Goal: Task Accomplishment & Management: Manage account settings

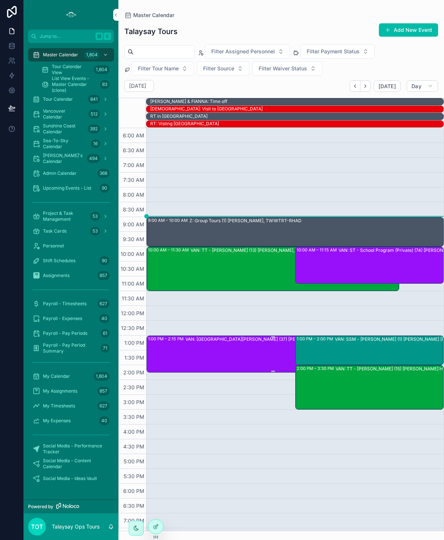
scroll to position [26, 0]
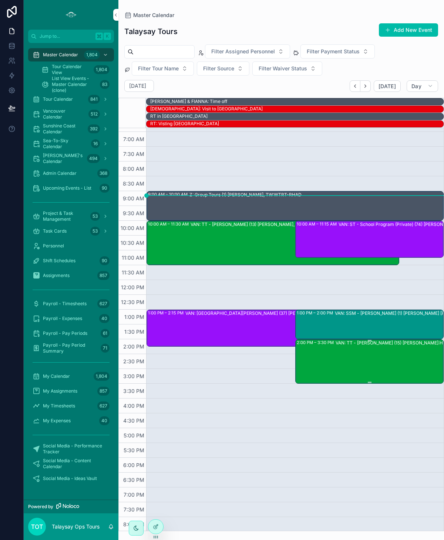
click at [327, 369] on div "2:00 PM – 3:30 PM VAN: TT - [PERSON_NAME] (15) [PERSON_NAME]:HDIR-GPDY" at bounding box center [370, 361] width 147 height 43
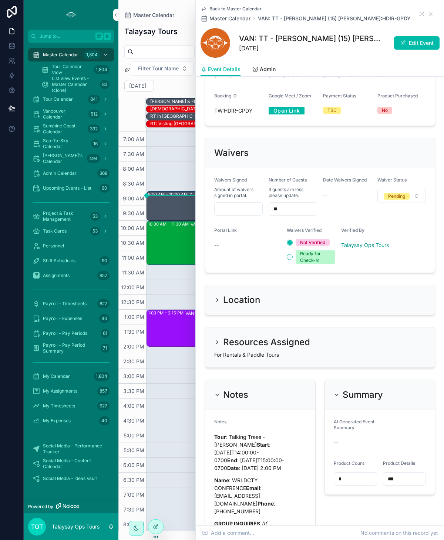
scroll to position [496, 0]
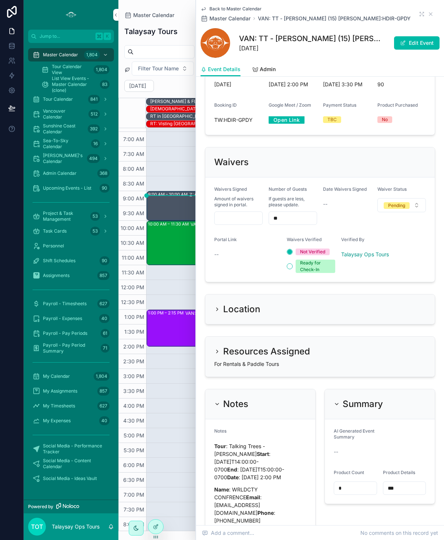
click at [286, 213] on input "**" at bounding box center [293, 218] width 48 height 10
type input "**"
click at [230, 428] on div "Notes Tour : Talking Trees - [PERSON_NAME] Start : [DATE]T14:00:00-0700 End : […" at bounding box center [260, 540] width 92 height 225
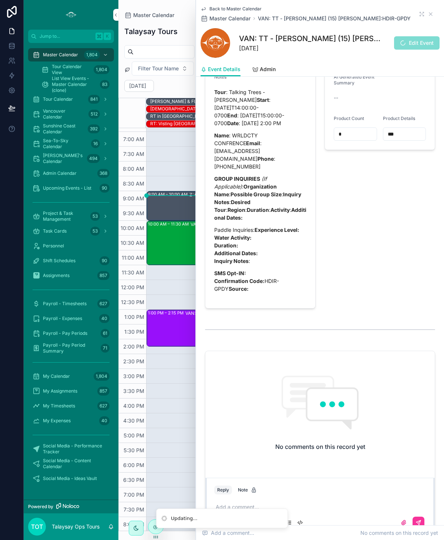
scroll to position [851, 0]
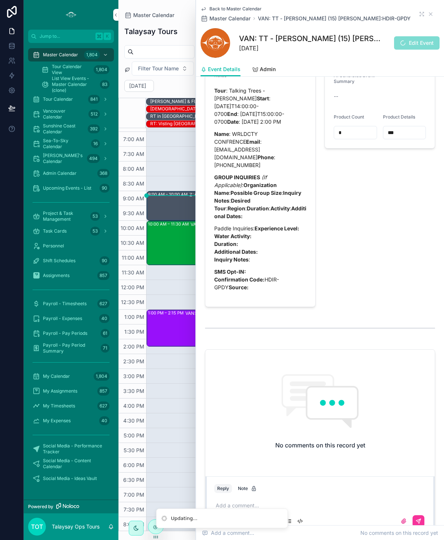
click at [248, 502] on p "scrollable content" at bounding box center [322, 505] width 212 height 7
click at [416, 518] on icon "scrollable content" at bounding box center [419, 521] width 6 height 6
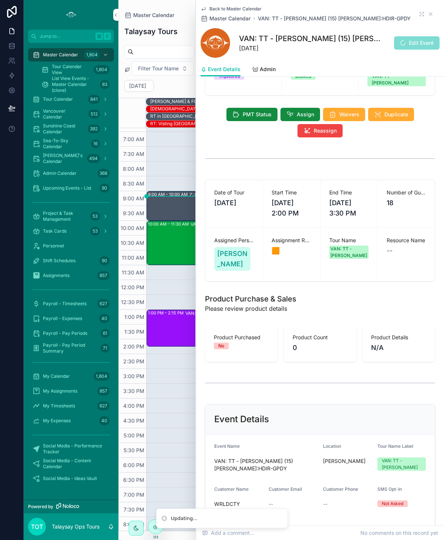
scroll to position [0, 0]
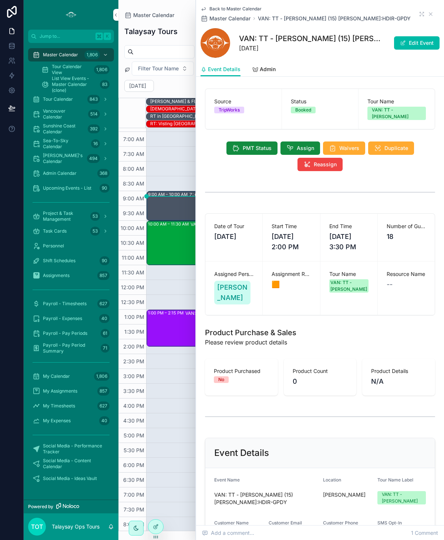
click at [185, 375] on div "9:00 AM – 10:00 AM Z: Group Tours (1) [PERSON_NAME], TW:WTRT-RHAD 10:00 AM – 11…" at bounding box center [295, 324] width 298 height 444
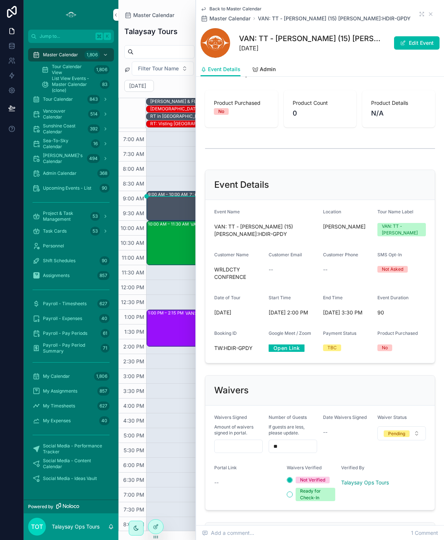
scroll to position [208, 0]
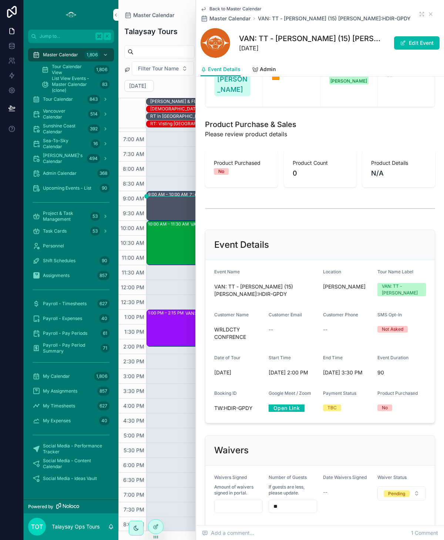
click at [406, 43] on span "scrollable content" at bounding box center [403, 43] width 6 height 6
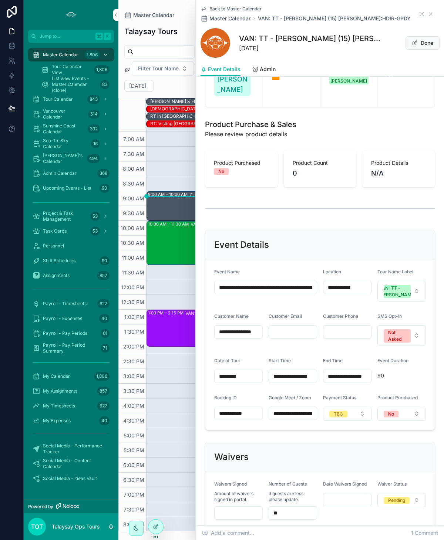
click at [282, 282] on input "**********" at bounding box center [266, 287] width 102 height 10
type input "**********"
click at [423, 46] on span "Done" at bounding box center [423, 42] width 34 height 13
click at [423, 41] on button "Done" at bounding box center [423, 42] width 34 height 13
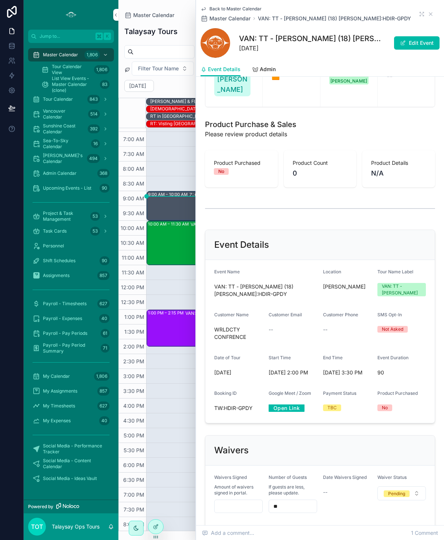
scroll to position [212, 0]
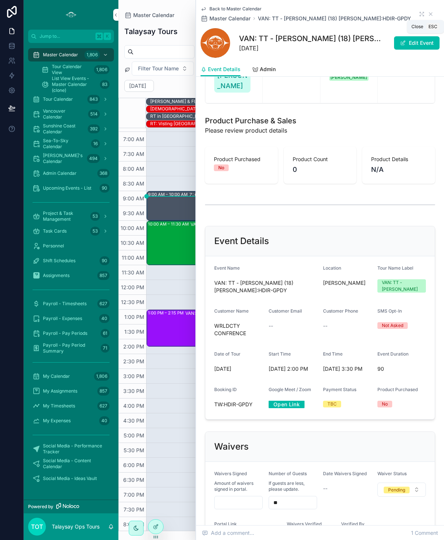
click at [429, 13] on icon "scrollable content" at bounding box center [431, 14] width 6 height 6
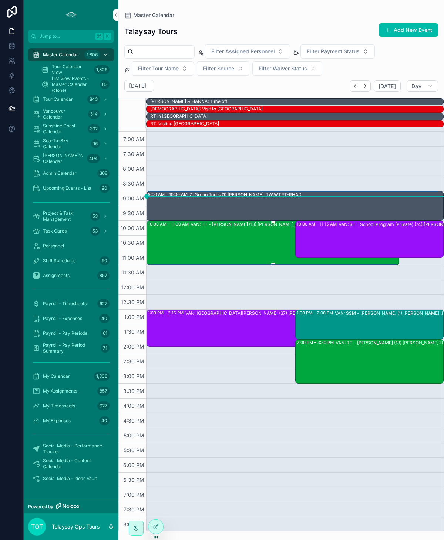
click at [219, 243] on div "VAN: TT - [PERSON_NAME] (13) [PERSON_NAME], TW:XTTZ-FXTV" at bounding box center [295, 242] width 208 height 43
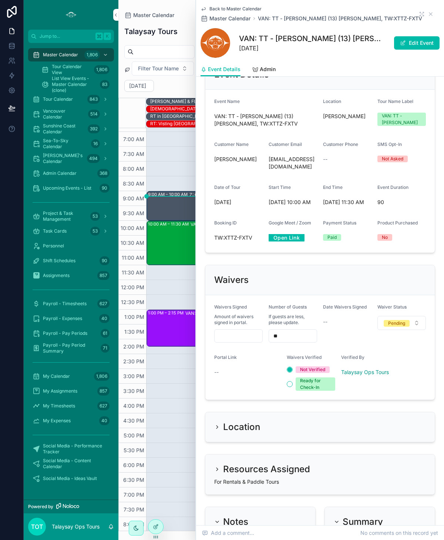
scroll to position [373, 0]
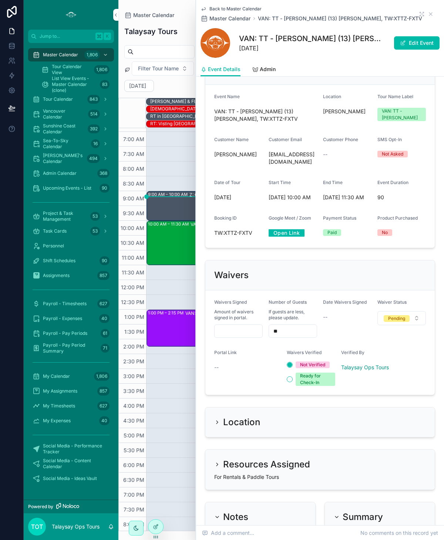
click at [410, 46] on button "Edit Event" at bounding box center [417, 42] width 46 height 13
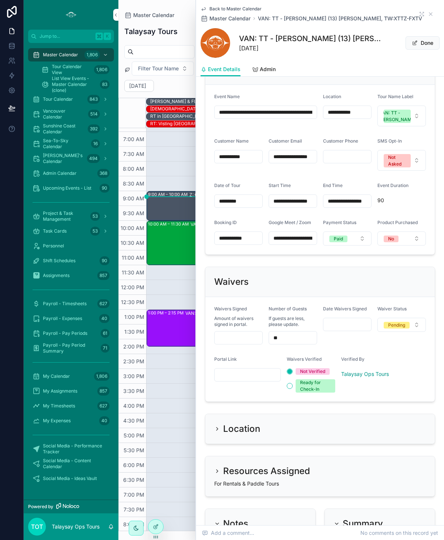
click at [232, 379] on input "scrollable content" at bounding box center [248, 374] width 66 height 10
paste input "**********"
type input "**********"
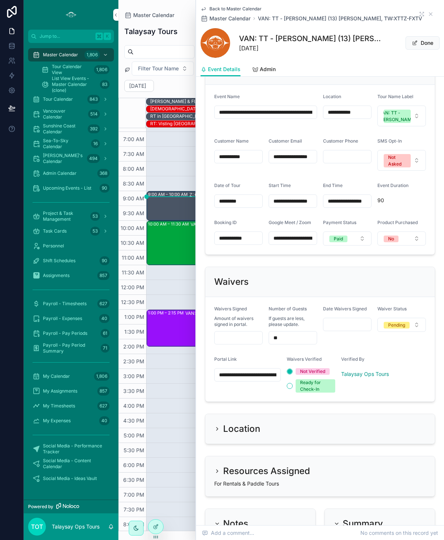
click at [240, 341] on input "scrollable content" at bounding box center [239, 337] width 48 height 10
type input "***"
click at [406, 328] on span "Pending" at bounding box center [397, 325] width 26 height 7
click at [367, 402] on div "Partial Complete" at bounding box center [364, 401] width 35 height 7
click at [418, 46] on span "scrollable content" at bounding box center [415, 43] width 6 height 6
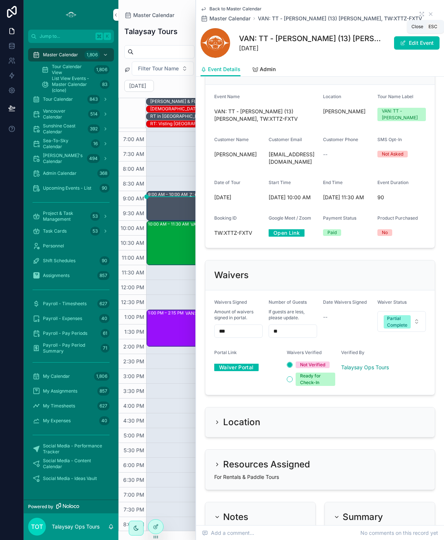
click at [432, 16] on icon "scrollable content" at bounding box center [431, 14] width 6 height 6
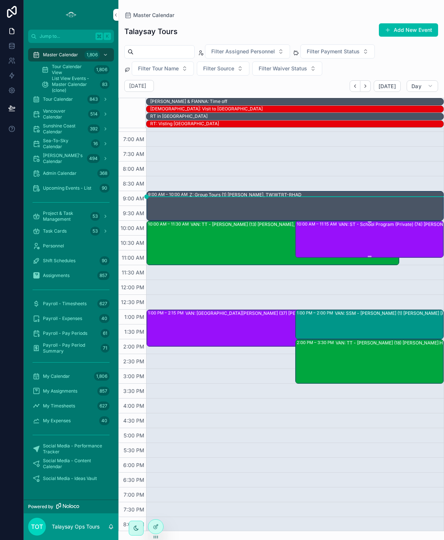
click at [348, 241] on div "VAN: ST - School Program (Private) (74) [PERSON_NAME], TW:[PERSON_NAME]-GFJV" at bounding box center [412, 239] width 147 height 36
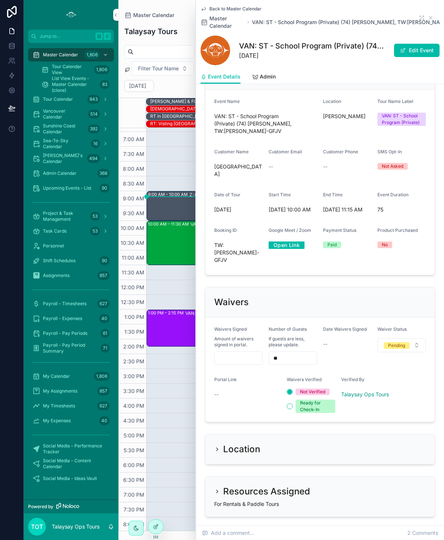
scroll to position [448, 0]
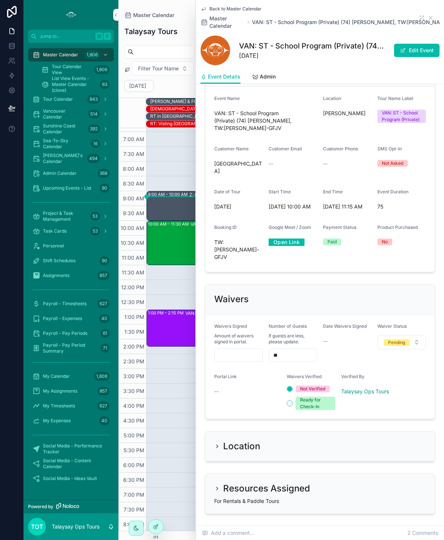
click at [230, 350] on input "scrollable content" at bounding box center [239, 355] width 48 height 10
type input "***"
click at [392, 339] on div "Pending" at bounding box center [396, 342] width 17 height 7
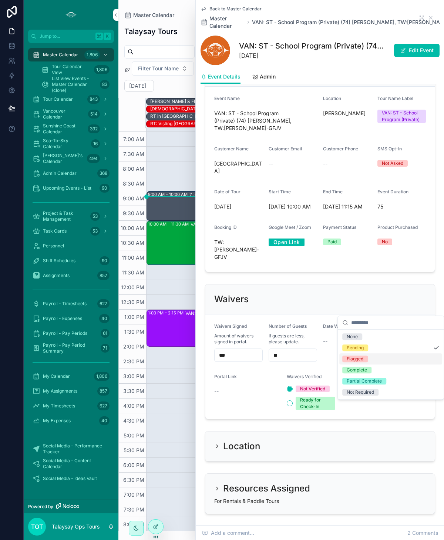
click at [364, 358] on span "Flagged" at bounding box center [355, 358] width 26 height 7
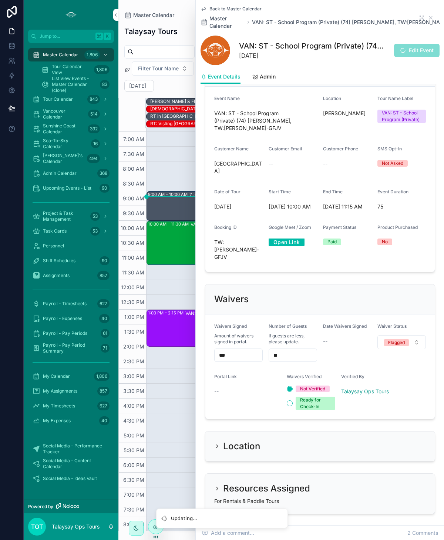
click at [237, 374] on div "Portal Link --" at bounding box center [247, 392] width 67 height 36
click at [405, 47] on span "scrollable content" at bounding box center [403, 50] width 6 height 6
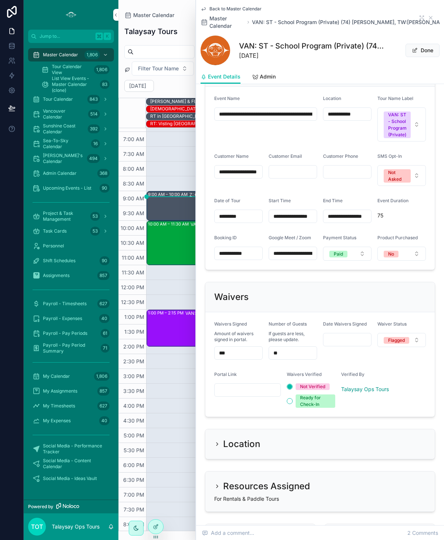
click at [236, 385] on input "scrollable content" at bounding box center [248, 390] width 66 height 10
paste input "**********"
type input "**********"
click at [410, 44] on span "Done" at bounding box center [423, 50] width 34 height 13
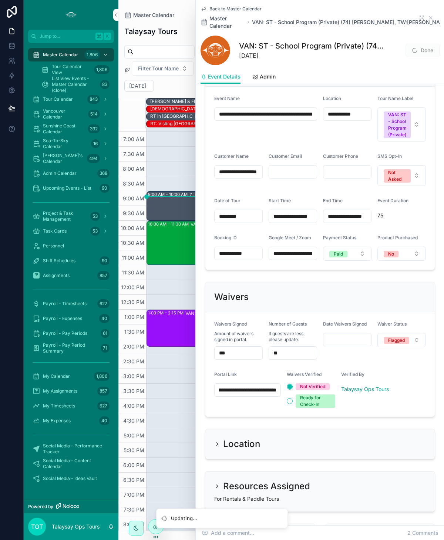
scroll to position [0, 0]
click at [431, 16] on icon "scrollable content" at bounding box center [430, 17] width 3 height 3
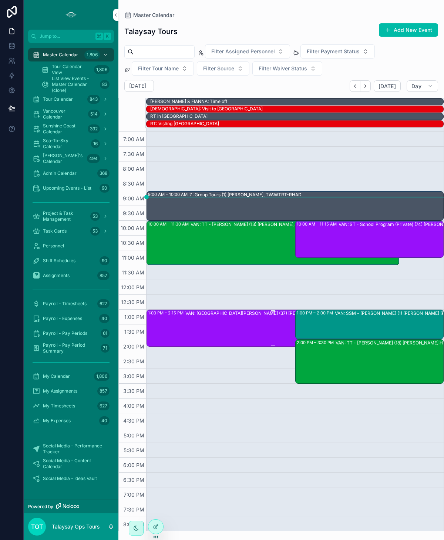
click at [234, 318] on div "VAN: [GEOGRAPHIC_DATA][PERSON_NAME] (37) [PERSON_NAME], TW:KXAG-FYUR" at bounding box center [291, 328] width 213 height 36
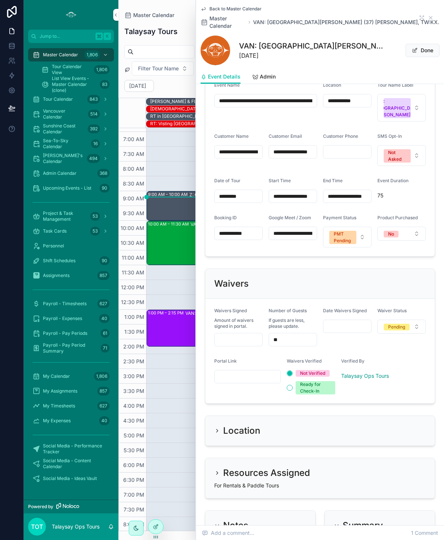
scroll to position [444, 0]
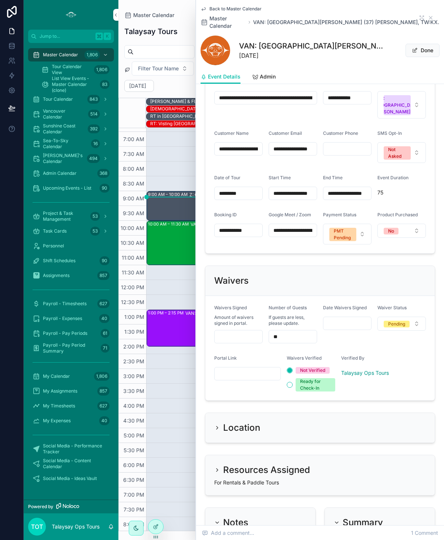
click at [229, 368] on input "scrollable content" at bounding box center [248, 373] width 66 height 10
paste input "**********"
type input "**********"
click at [225, 331] on input "scrollable content" at bounding box center [239, 336] width 48 height 10
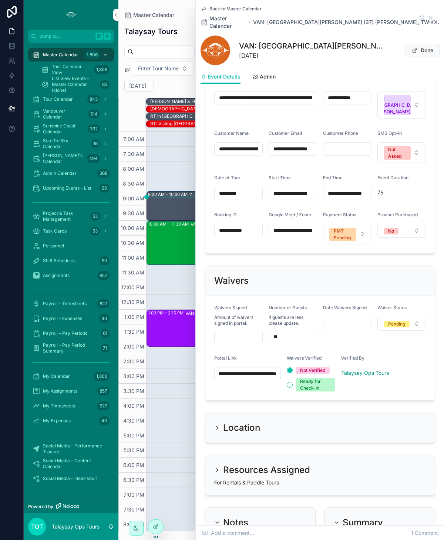
scroll to position [0, 0]
type input "****"
click at [417, 317] on button "Pending" at bounding box center [402, 324] width 48 height 14
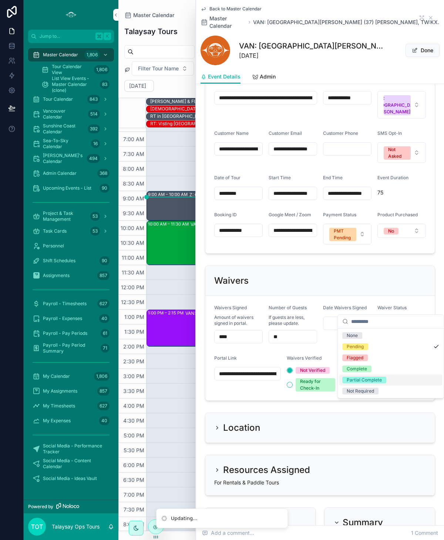
click at [381, 381] on div "Partial Complete" at bounding box center [364, 379] width 35 height 7
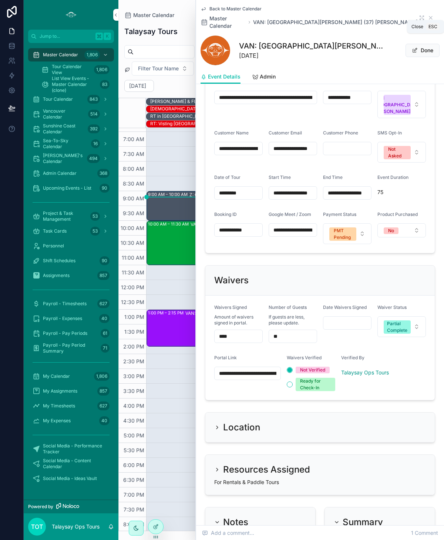
click at [431, 15] on icon "scrollable content" at bounding box center [431, 18] width 6 height 6
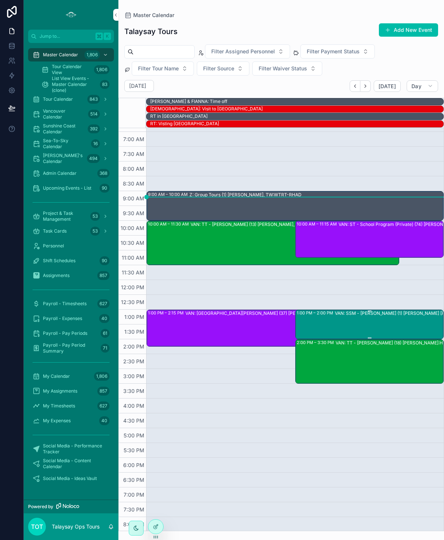
click at [331, 322] on div "1:00 PM – 2:00 PM VAN: SSM - [PERSON_NAME] (1) [PERSON_NAME] [PERSON_NAME], TW:…" at bounding box center [370, 324] width 147 height 28
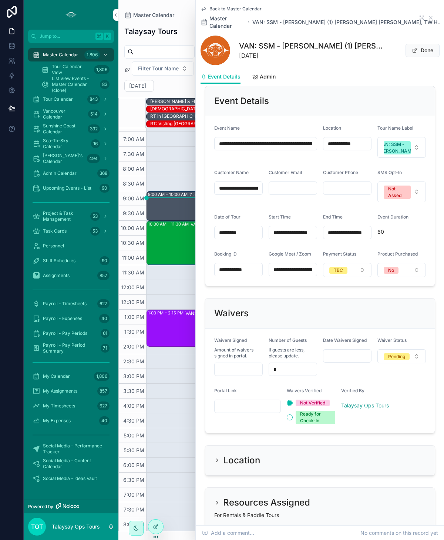
scroll to position [351, 0]
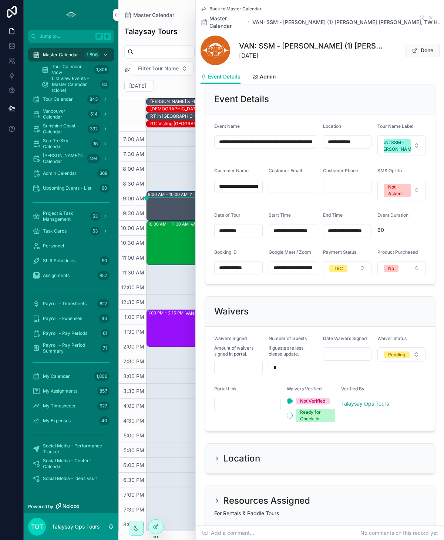
click at [231, 407] on input "scrollable content" at bounding box center [248, 404] width 66 height 10
paste input "**********"
type input "**********"
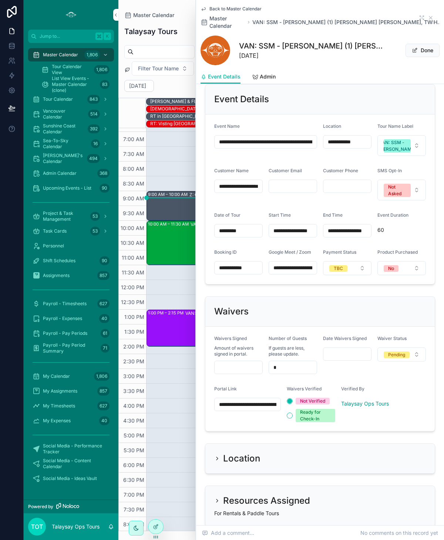
click at [238, 368] on input "scrollable content" at bounding box center [239, 367] width 48 height 10
type input "***"
click at [418, 354] on button "Pending" at bounding box center [402, 354] width 48 height 14
click at [365, 410] on span "Flagged" at bounding box center [355, 408] width 26 height 7
click at [422, 46] on button "Done" at bounding box center [423, 50] width 34 height 13
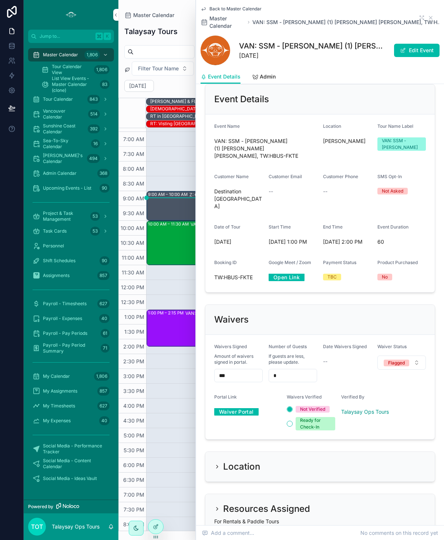
click at [420, 44] on button "Edit Event" at bounding box center [417, 50] width 46 height 13
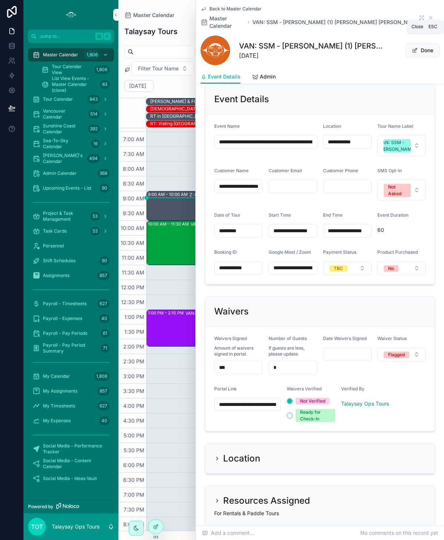
click at [429, 15] on icon "scrollable content" at bounding box center [431, 18] width 6 height 6
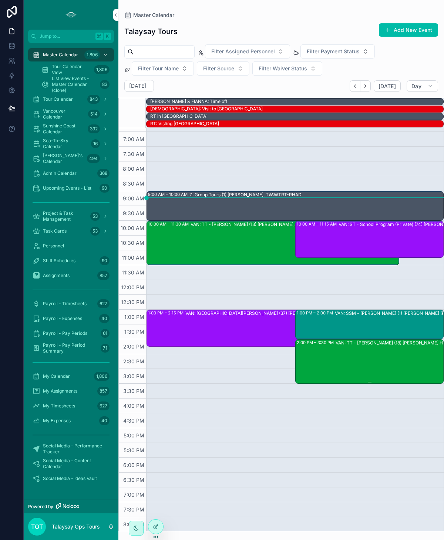
click at [368, 366] on div "VAN: TT - [PERSON_NAME] (18) [PERSON_NAME]:HDIR-GPDY" at bounding box center [401, 360] width 130 height 43
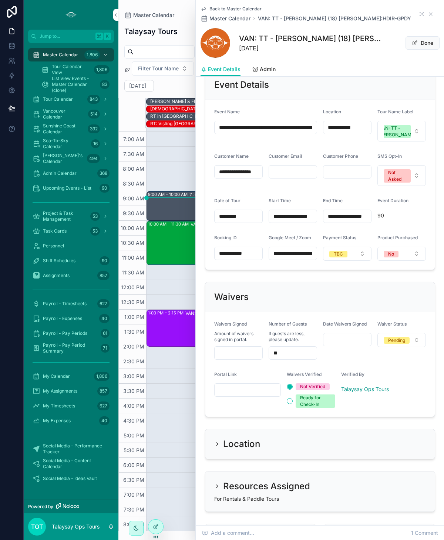
scroll to position [369, 0]
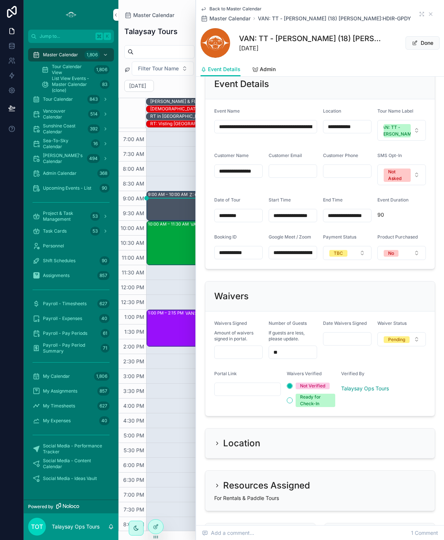
click at [232, 384] on input "scrollable content" at bounding box center [248, 389] width 66 height 10
paste input "**********"
type input "**********"
click at [227, 347] on input "scrollable content" at bounding box center [239, 352] width 48 height 10
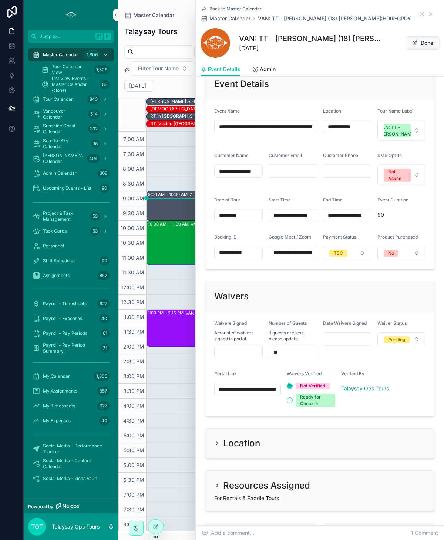
scroll to position [0, 0]
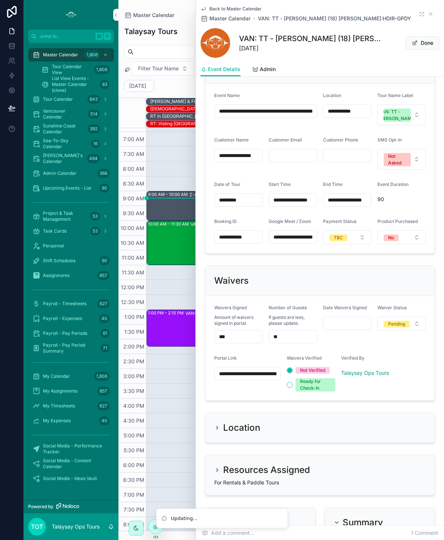
type input "***"
click at [423, 47] on button "Done" at bounding box center [423, 42] width 34 height 13
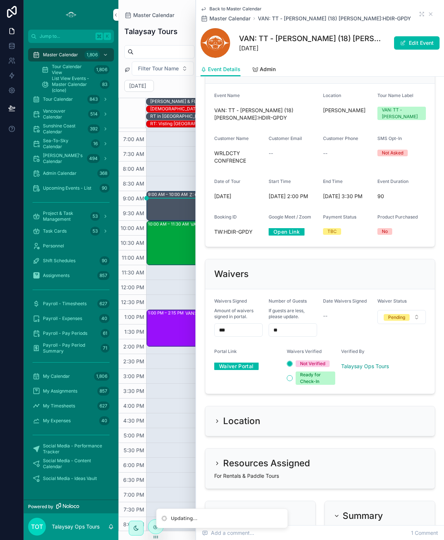
scroll to position [386, 0]
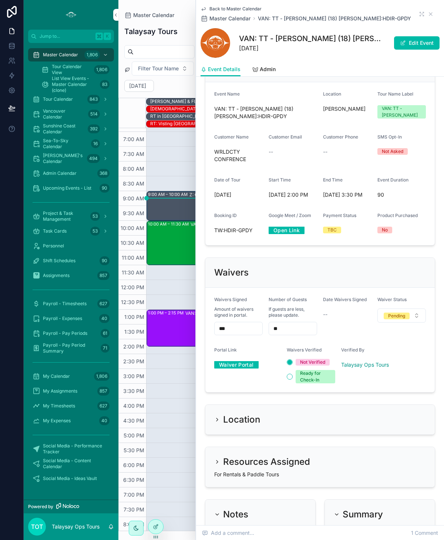
click at [392, 312] on div "Pending" at bounding box center [396, 315] width 17 height 7
click at [366, 348] on span "Flagged" at bounding box center [355, 347] width 26 height 7
click at [394, 312] on div "Flagged" at bounding box center [396, 315] width 17 height 7
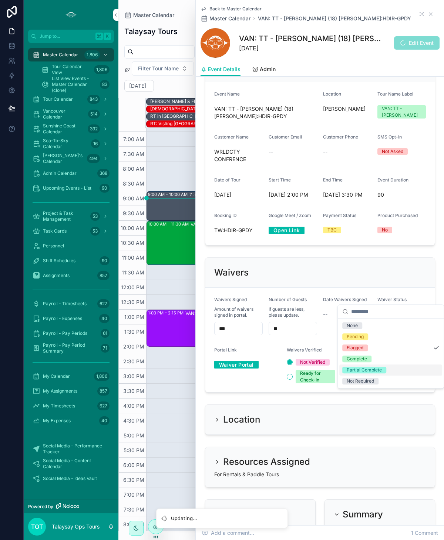
click at [385, 370] on span "Partial Complete" at bounding box center [364, 369] width 44 height 7
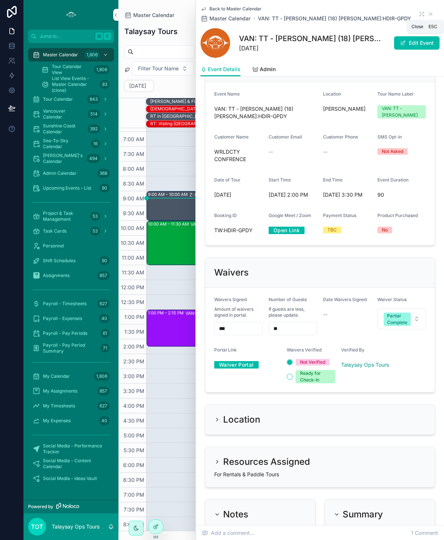
click at [430, 14] on icon "scrollable content" at bounding box center [431, 14] width 6 height 6
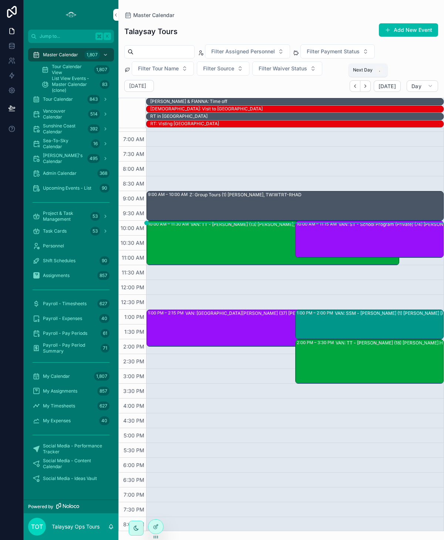
click at [368, 87] on icon "Next" at bounding box center [366, 86] width 6 height 6
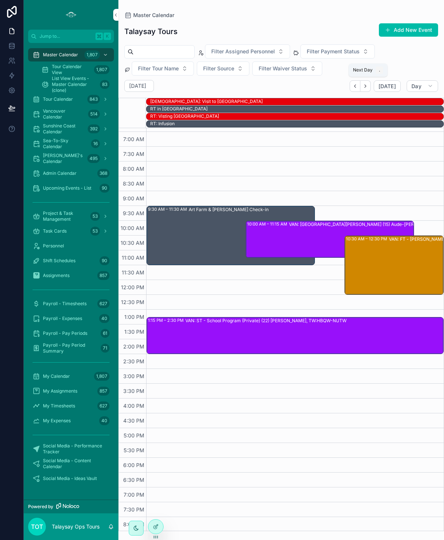
click at [368, 87] on icon "Next" at bounding box center [366, 86] width 6 height 6
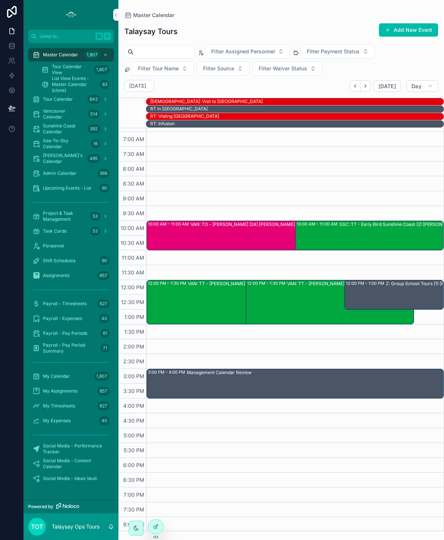
click at [55, 116] on span "Vancouver Calendar" at bounding box center [64, 114] width 42 height 12
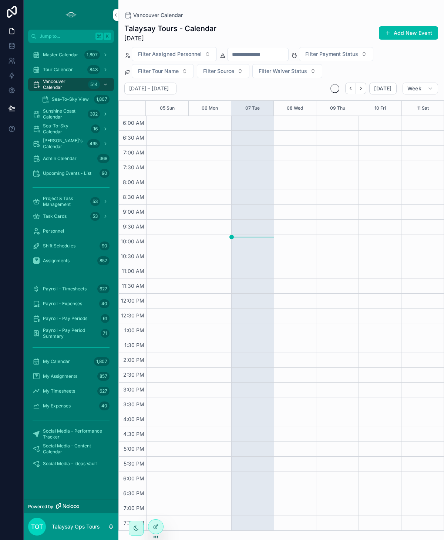
scroll to position [29, 0]
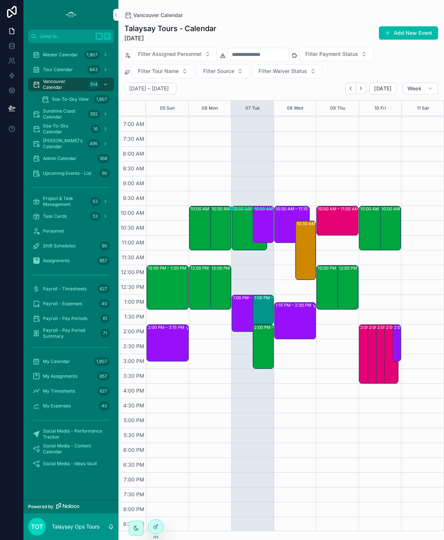
drag, startPoint x: 60, startPoint y: 55, endPoint x: 65, endPoint y: 58, distance: 6.0
click at [60, 55] on span "Master Calendar" at bounding box center [60, 55] width 35 height 6
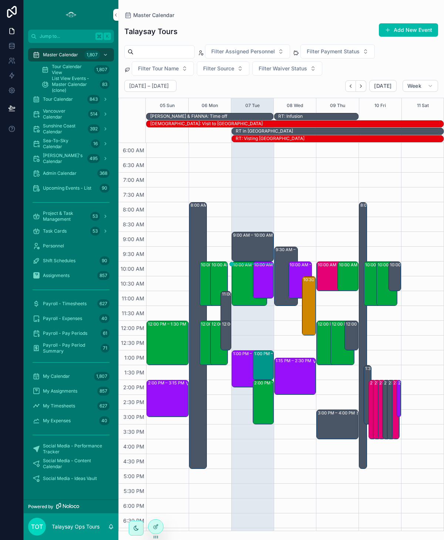
scroll to position [54, 0]
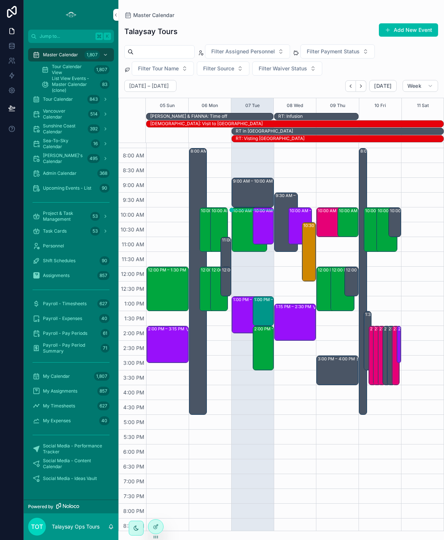
click at [246, 52] on span "Filter Assigned Personnel" at bounding box center [243, 51] width 64 height 7
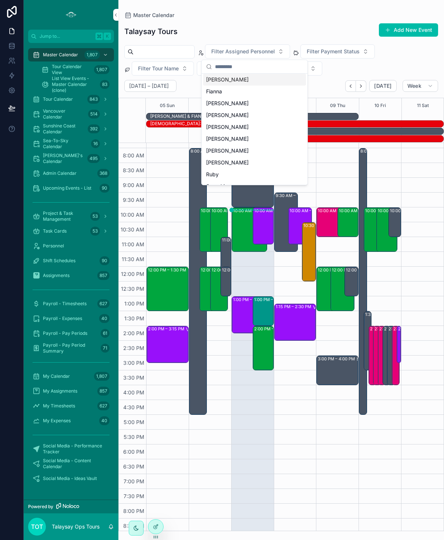
scroll to position [188, 0]
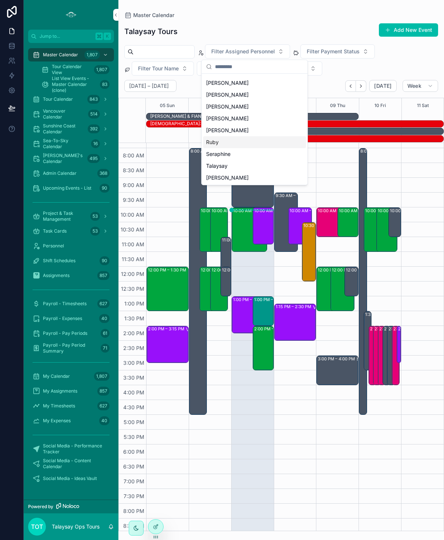
click at [222, 141] on div "Ruby" at bounding box center [254, 142] width 103 height 12
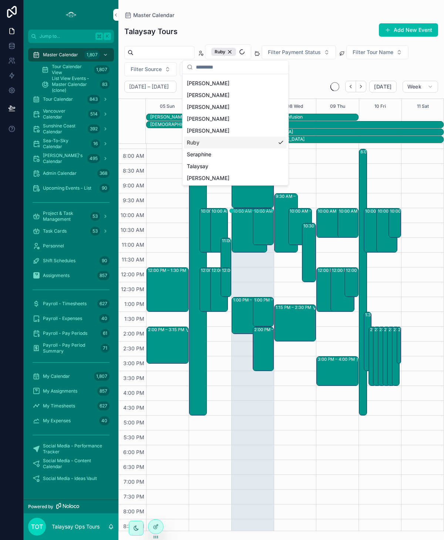
scroll to position [27, 0]
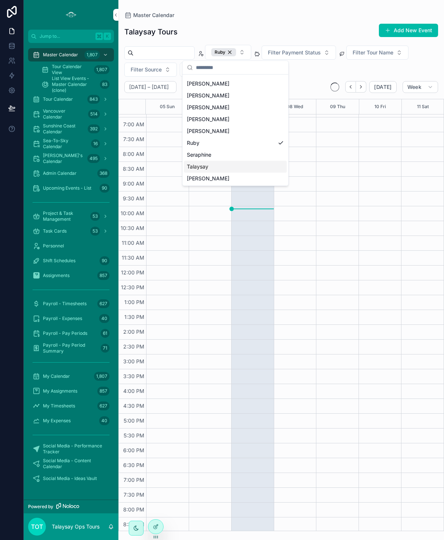
click at [229, 167] on div "Talaysay" at bounding box center [235, 167] width 103 height 12
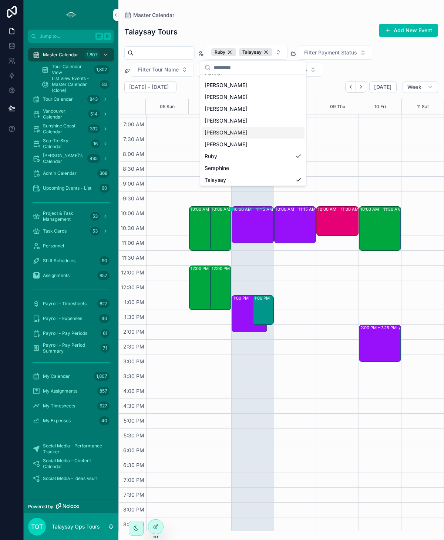
scroll to position [200, 0]
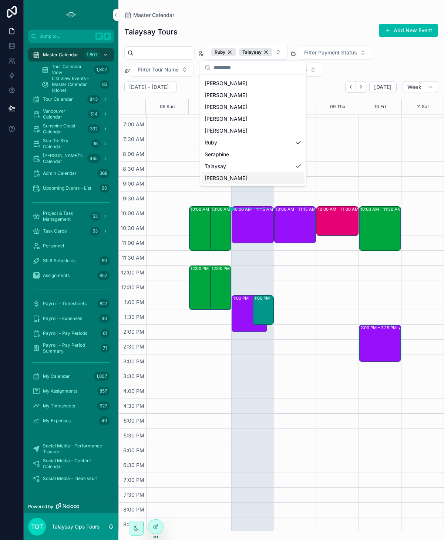
click at [293, 177] on div "[PERSON_NAME]" at bounding box center [253, 178] width 103 height 12
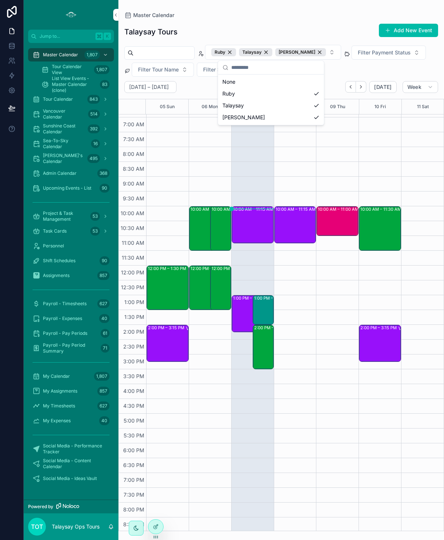
click at [284, 21] on div "Talaysay Tours Add New Event [PERSON_NAME] [PERSON_NAME] Filter Payment Status …" at bounding box center [281, 275] width 326 height 512
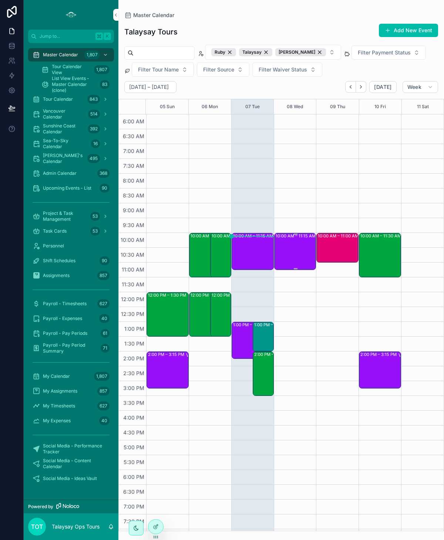
click at [284, 244] on div "10:00 AM – 11:15 AM VAN: [GEOGRAPHIC_DATA][PERSON_NAME] (15) Aude-[PERSON_NAME]…" at bounding box center [296, 252] width 40 height 36
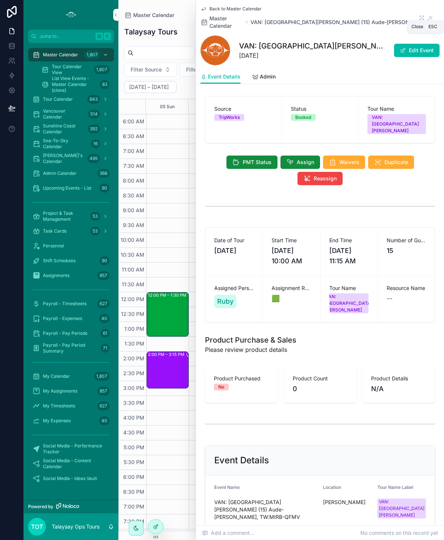
click at [429, 16] on icon "scrollable content" at bounding box center [431, 18] width 6 height 6
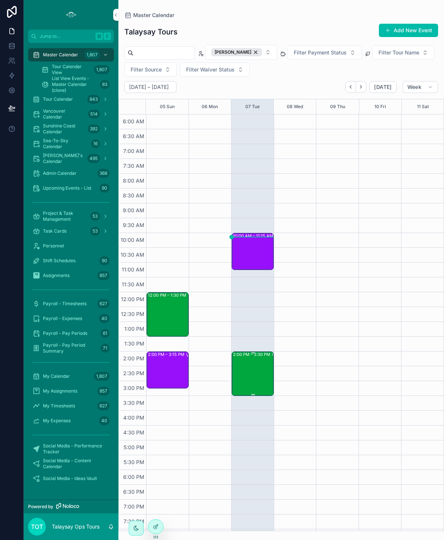
click at [261, 367] on div "2:00 PM – 3:30 PM VAN: TT - [PERSON_NAME] (18) [PERSON_NAME]:HDIR-GPDY" at bounding box center [253, 373] width 40 height 43
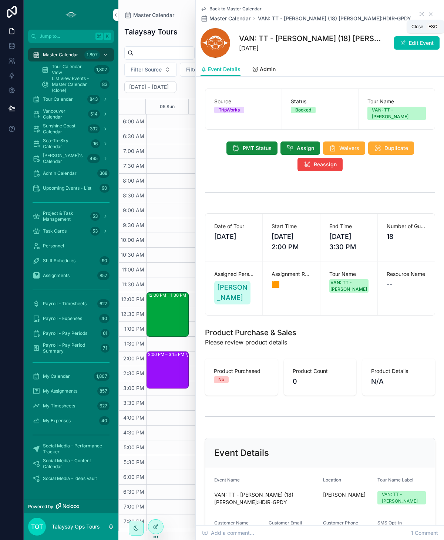
click at [429, 14] on icon "scrollable content" at bounding box center [431, 14] width 6 height 6
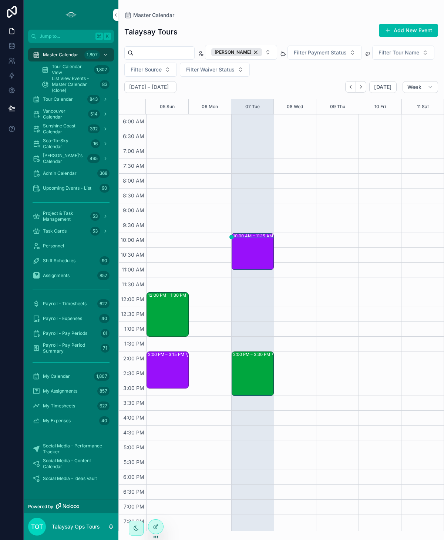
click at [257, 55] on button "[PERSON_NAME]" at bounding box center [241, 52] width 72 height 15
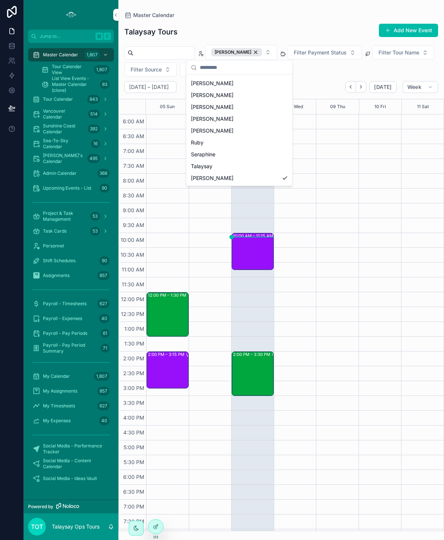
scroll to position [200, 0]
click at [226, 141] on div "Ruby" at bounding box center [239, 143] width 103 height 12
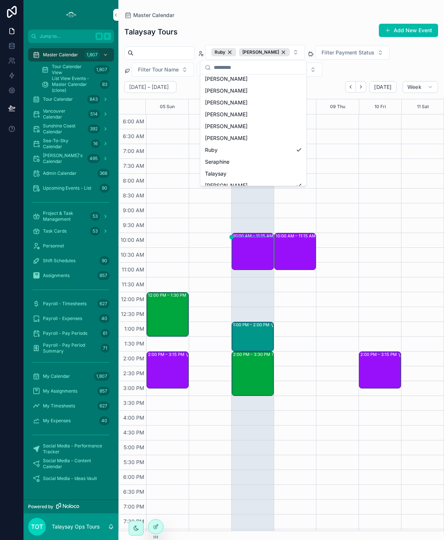
scroll to position [200, 0]
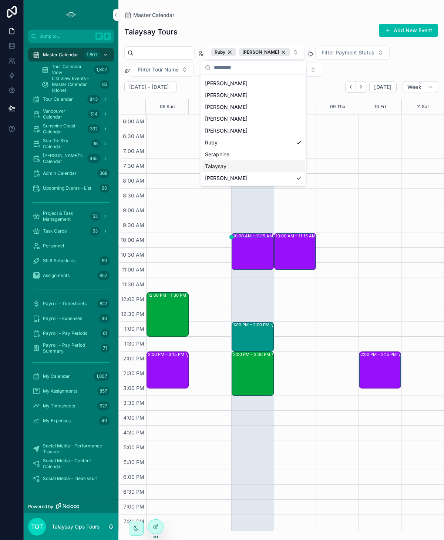
click at [234, 168] on div "Talaysay" at bounding box center [253, 166] width 103 height 12
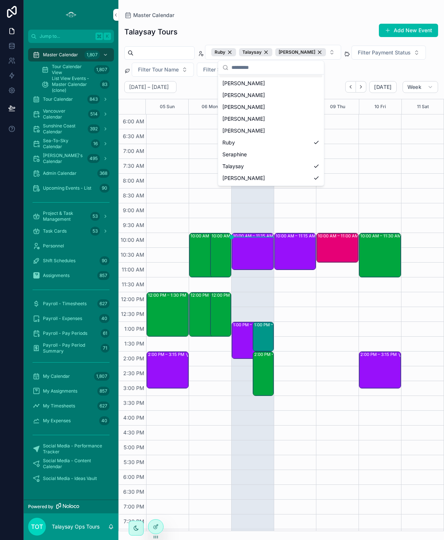
click at [277, 25] on div "Talaysay Tours Add New Event" at bounding box center [281, 31] width 314 height 17
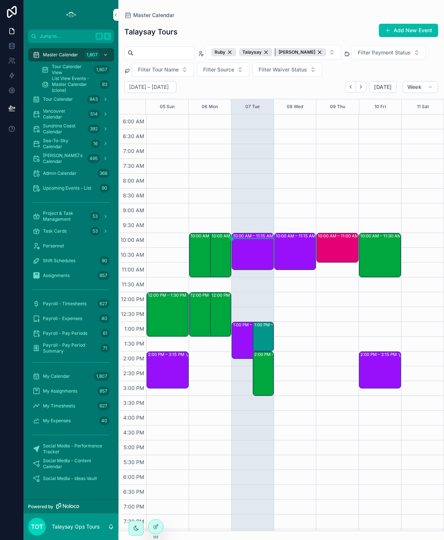
click at [309, 53] on div "[PERSON_NAME]" at bounding box center [300, 52] width 51 height 8
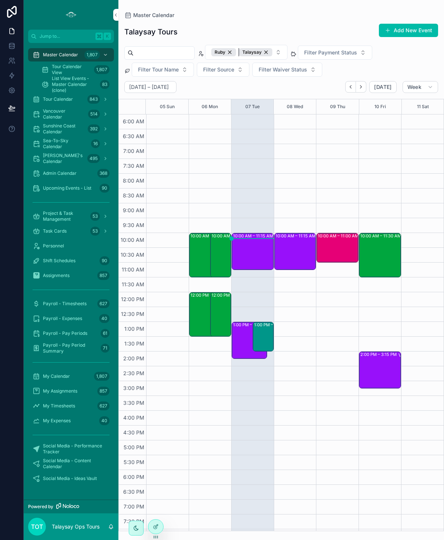
click at [272, 54] on div "Talaysay" at bounding box center [255, 52] width 33 height 8
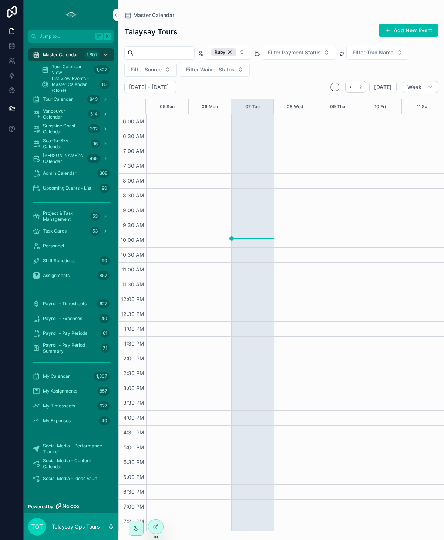
click at [236, 53] on div "Ruby" at bounding box center [223, 52] width 25 height 8
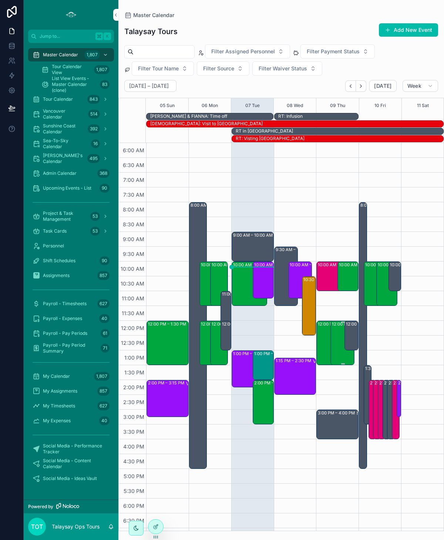
click at [342, 355] on div "12:00 PM – 1:30 PM VAN: TT - [PERSON_NAME] (2) [PERSON_NAME], TW:EGMC-PGPA" at bounding box center [343, 342] width 22 height 43
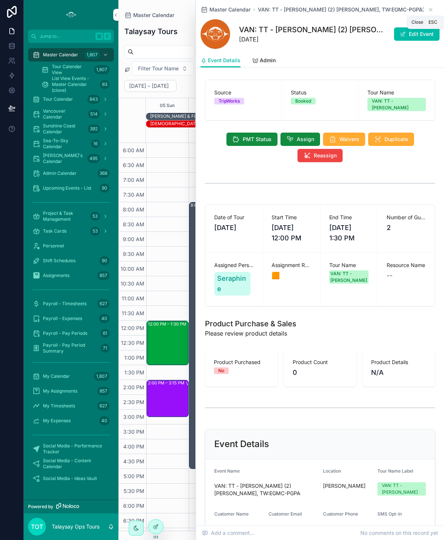
click at [430, 10] on icon "scrollable content" at bounding box center [430, 9] width 3 height 3
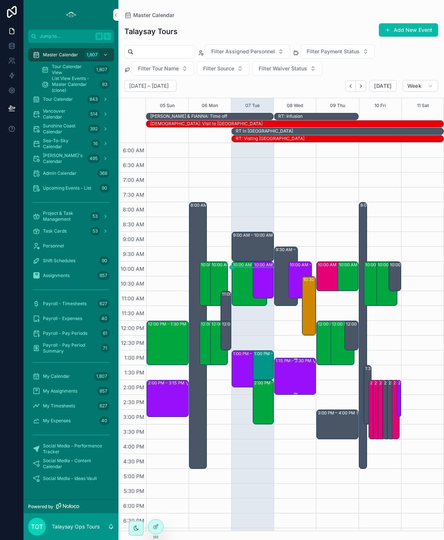
click at [299, 368] on div "1:15 PM – 2:30 PM VAN: ST - School Program (Private) (22) [PERSON_NAME], TW:HBQ…" at bounding box center [296, 376] width 40 height 36
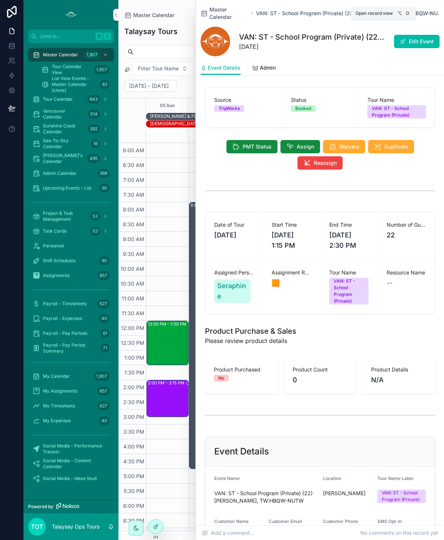
click at [422, 13] on icon "scrollable content" at bounding box center [422, 13] width 6 height 6
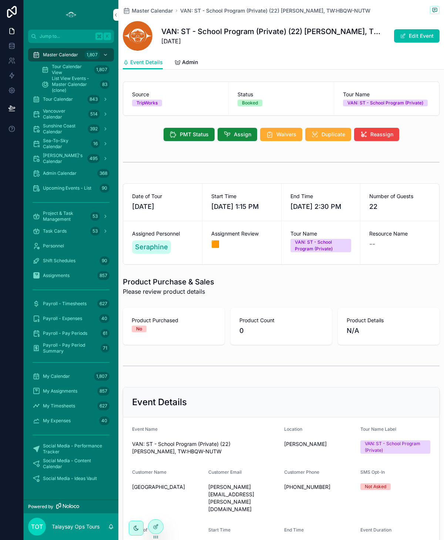
click at [149, 13] on span "Master Calendar" at bounding box center [152, 10] width 41 height 7
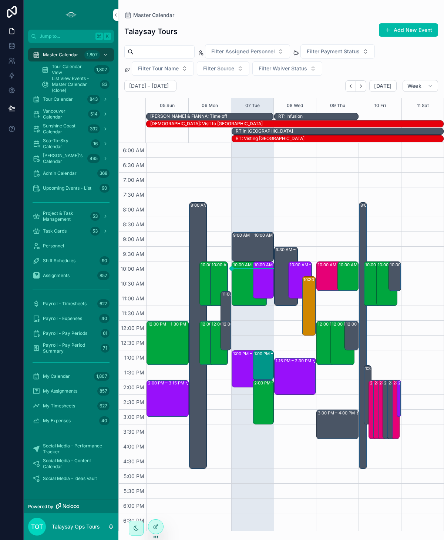
scroll to position [54, 0]
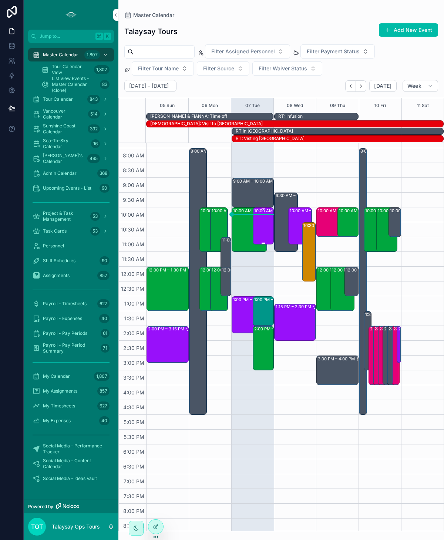
click at [260, 232] on div "10:00 AM – 11:15 AM VAN: ST - School Program (Private) (74) [PERSON_NAME], TW:[…" at bounding box center [263, 226] width 19 height 36
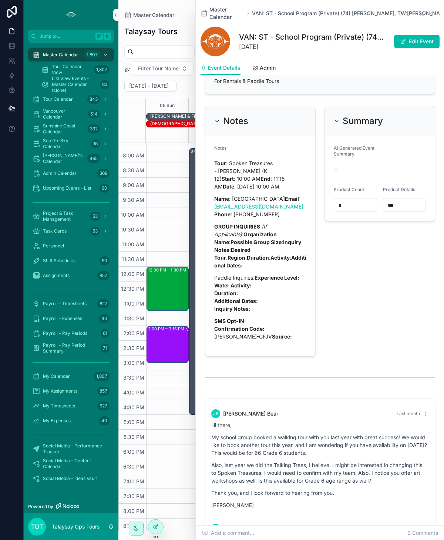
scroll to position [854, 0]
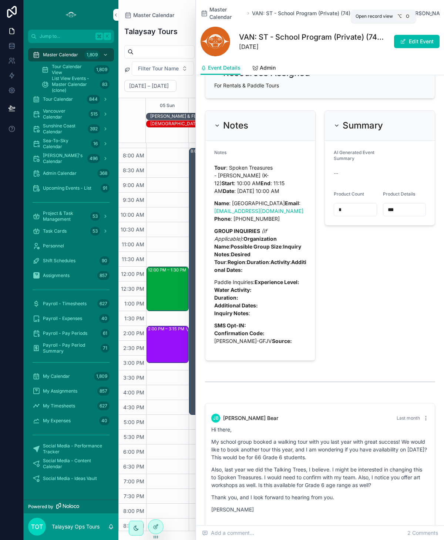
click at [421, 10] on icon "scrollable content" at bounding box center [422, 13] width 6 height 6
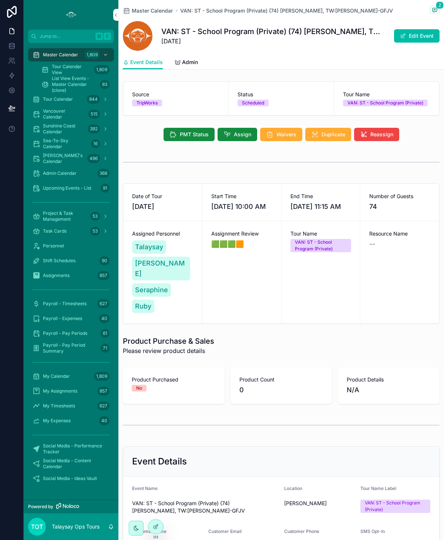
click at [150, 13] on span "Master Calendar" at bounding box center [152, 10] width 41 height 7
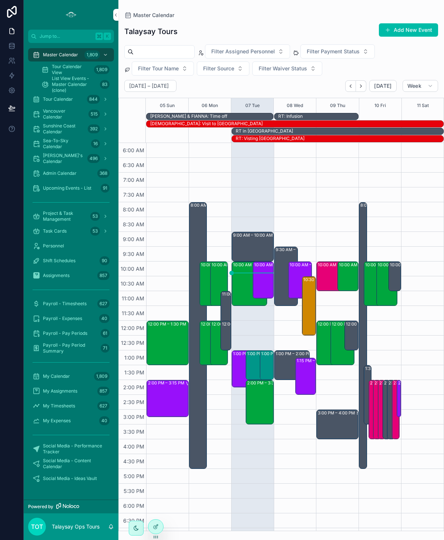
scroll to position [54, 0]
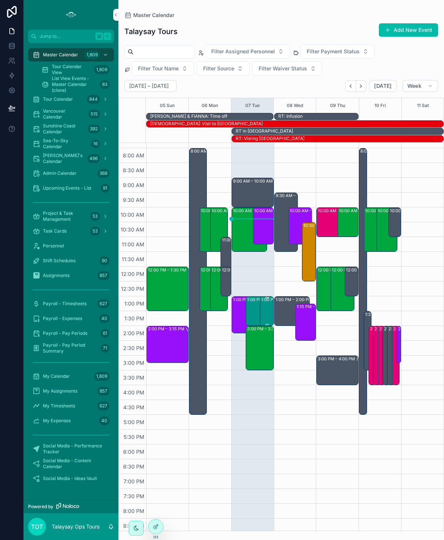
click at [267, 308] on div "1:00 PM – 2:00 PM VAN: SSM - [PERSON_NAME] (1) [PERSON_NAME] [PERSON_NAME], TW:…" at bounding box center [267, 311] width 12 height 28
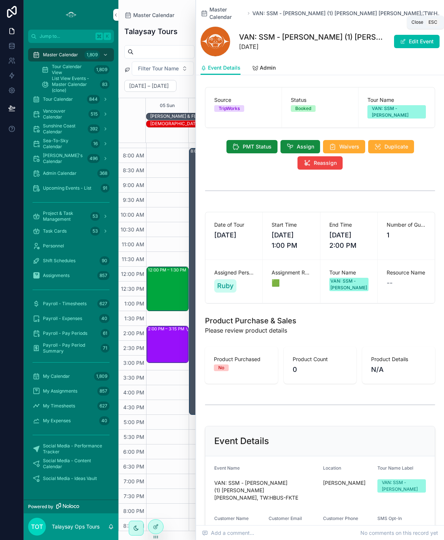
click at [431, 10] on icon "scrollable content" at bounding box center [431, 13] width 6 height 6
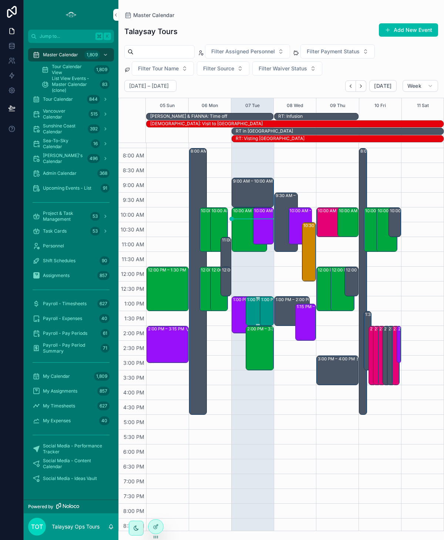
click at [251, 314] on div "1:00 PM – 2:00 PM VAN: SSM - [PERSON_NAME] (2) [PERSON_NAME], TW:QEUA-DFPT" at bounding box center [258, 311] width 22 height 28
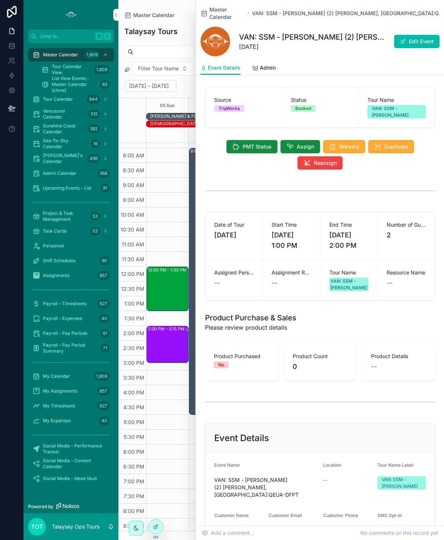
click at [423, 36] on button "Edit Event" at bounding box center [417, 41] width 46 height 13
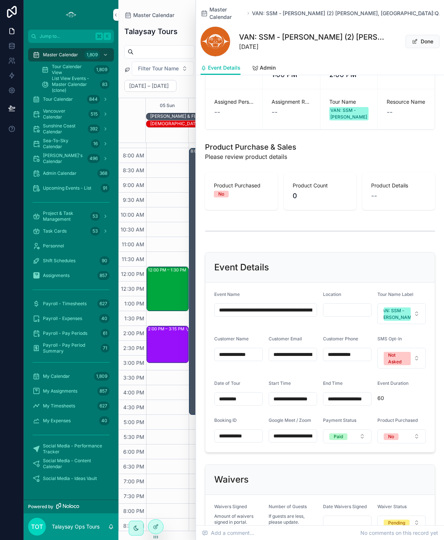
scroll to position [194, 0]
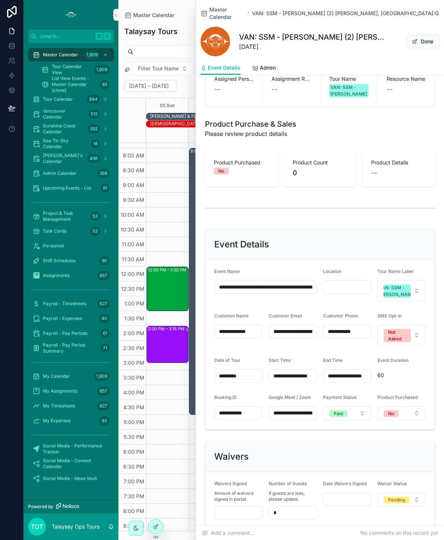
click at [335, 282] on input "scrollable content" at bounding box center [348, 287] width 48 height 10
type input "**********"
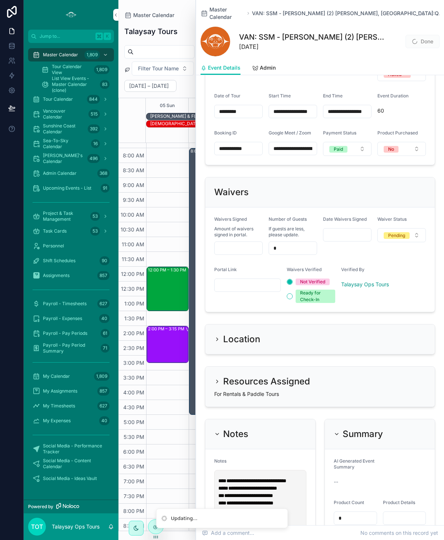
scroll to position [464, 0]
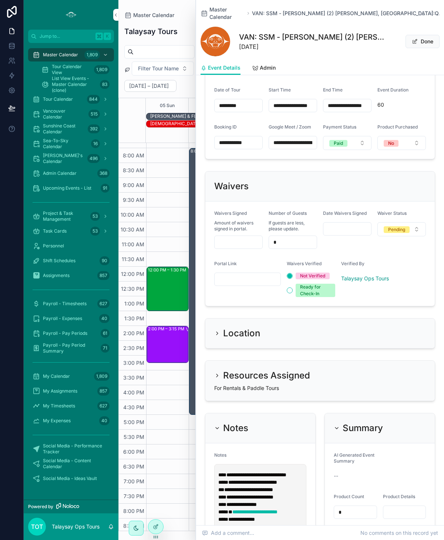
click at [242, 284] on input "scrollable content" at bounding box center [248, 279] width 66 height 10
paste input "**********"
type input "**********"
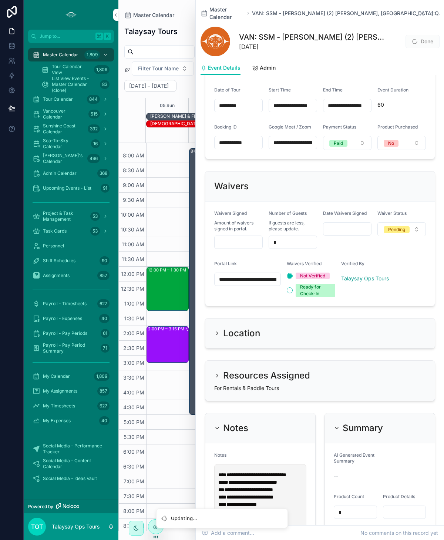
click at [400, 236] on button "Pending" at bounding box center [402, 229] width 48 height 14
click at [370, 284] on div "Flagged" at bounding box center [390, 283] width 103 height 11
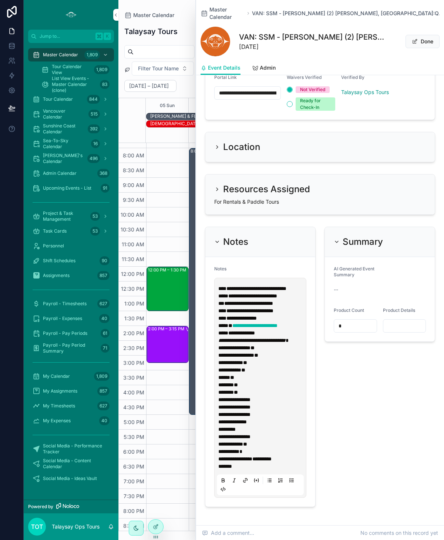
scroll to position [683, 0]
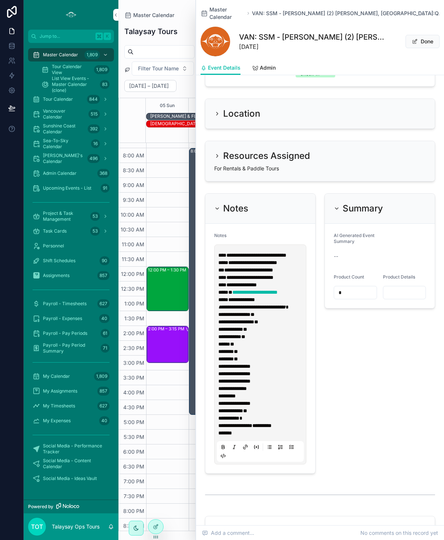
click at [396, 293] on input "scrollable content" at bounding box center [405, 292] width 43 height 10
type input "***"
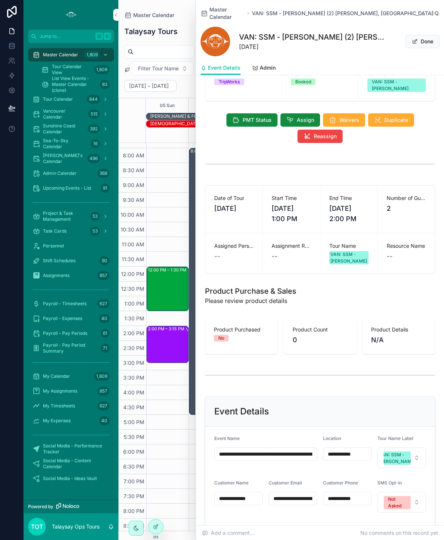
scroll to position [15, 0]
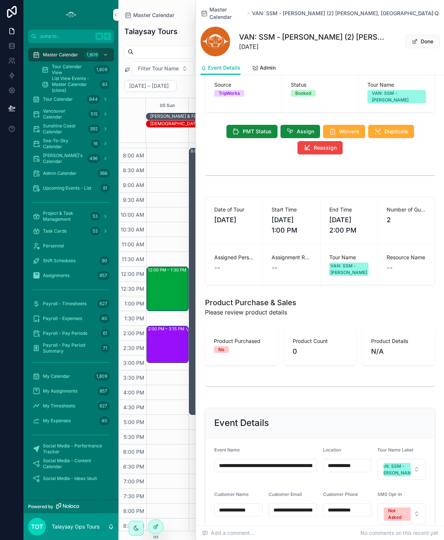
click at [288, 128] on icon "scrollable content" at bounding box center [290, 131] width 7 height 7
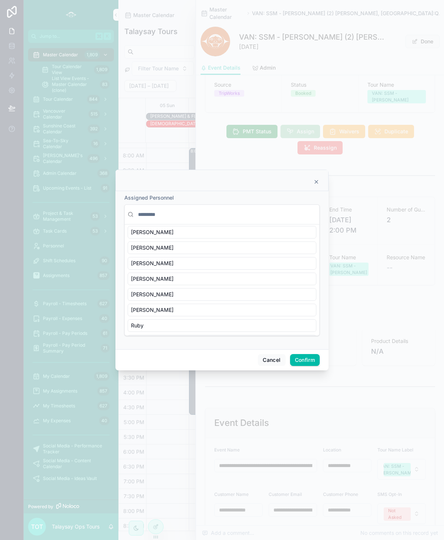
scroll to position [290, 0]
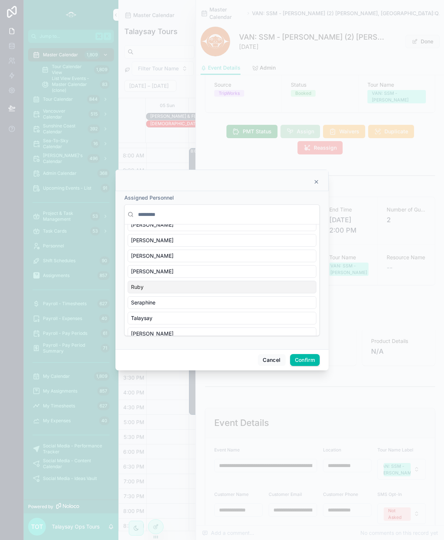
click at [161, 281] on div "Ruby" at bounding box center [222, 287] width 189 height 13
click at [312, 362] on button "Confirm" at bounding box center [305, 360] width 30 height 12
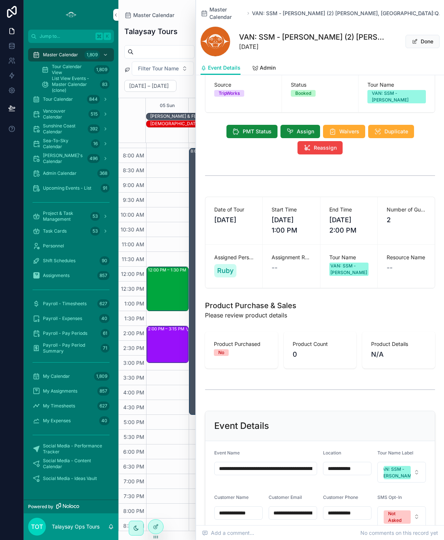
click at [417, 38] on span "scrollable content" at bounding box center [415, 41] width 6 height 6
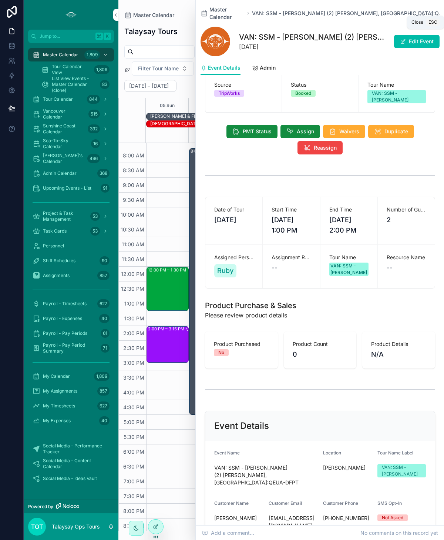
click at [429, 10] on icon "scrollable content" at bounding box center [431, 13] width 6 height 6
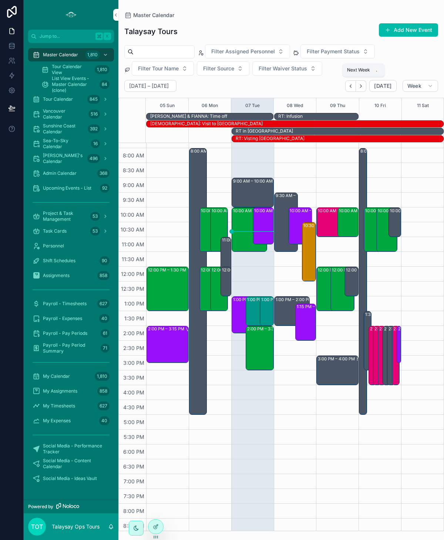
click at [364, 87] on icon "Next" at bounding box center [361, 86] width 6 height 6
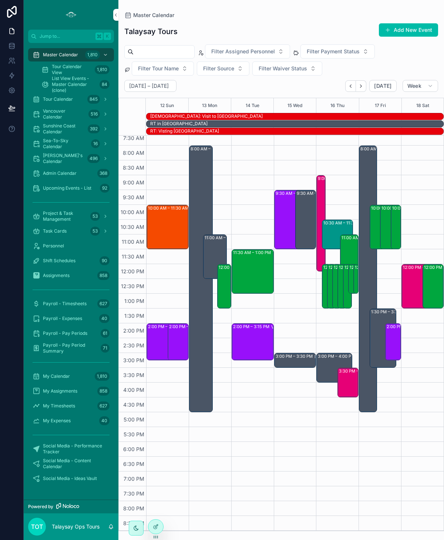
scroll to position [47, 0]
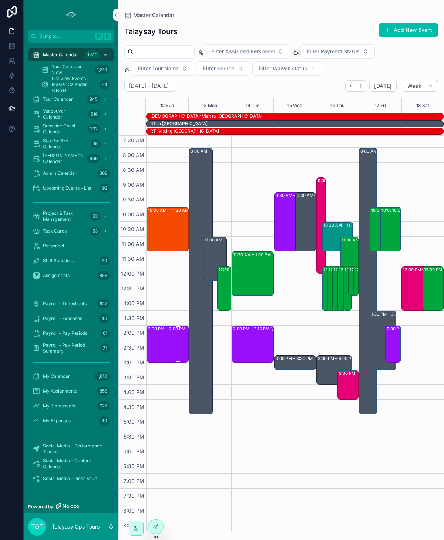
click at [174, 335] on div "2:00 PM – 3:15 PM VAN: [GEOGRAPHIC_DATA][PERSON_NAME] (2) [PERSON_NAME], TW:GKR…" at bounding box center [178, 344] width 19 height 36
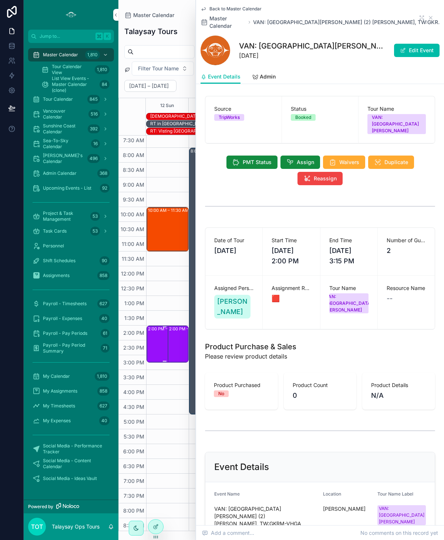
click at [153, 335] on div "2:00 PM – 3:15 PM VAN: [GEOGRAPHIC_DATA][PERSON_NAME] (1) [PERSON_NAME], TW:FSA…" at bounding box center [165, 344] width 34 height 36
click at [432, 16] on icon "scrollable content" at bounding box center [430, 17] width 3 height 3
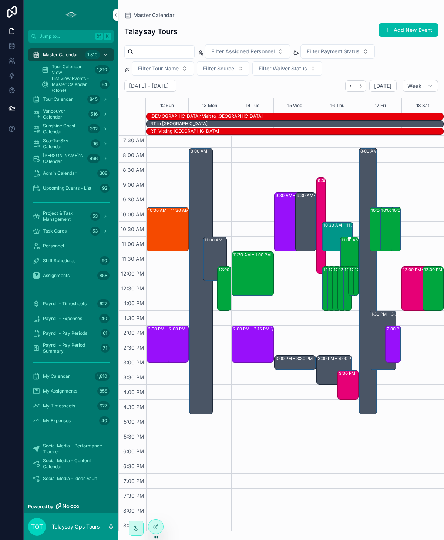
click at [353, 251] on div "11:00 AM – 12:30 PM VAN: TT - [PERSON_NAME] (17) [PERSON_NAME], TW:TABJ-XBTW" at bounding box center [350, 258] width 16 height 43
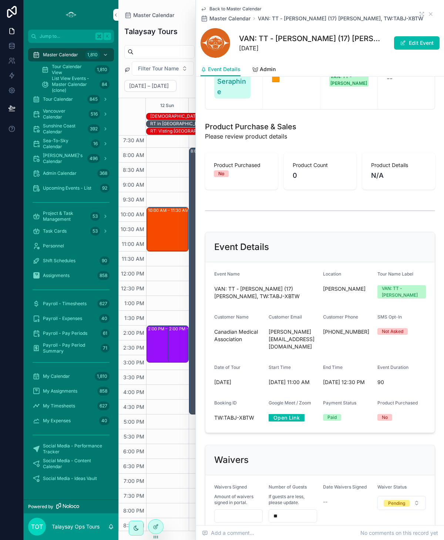
scroll to position [221, 0]
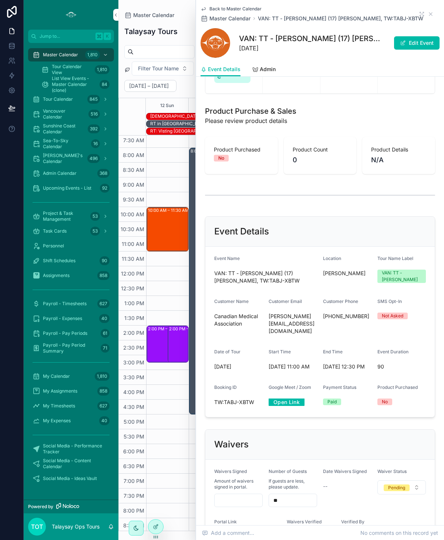
click at [332, 363] on span "[DATE] 12:30 PM" at bounding box center [347, 366] width 48 height 7
click at [416, 40] on button "Edit Event" at bounding box center [417, 42] width 46 height 13
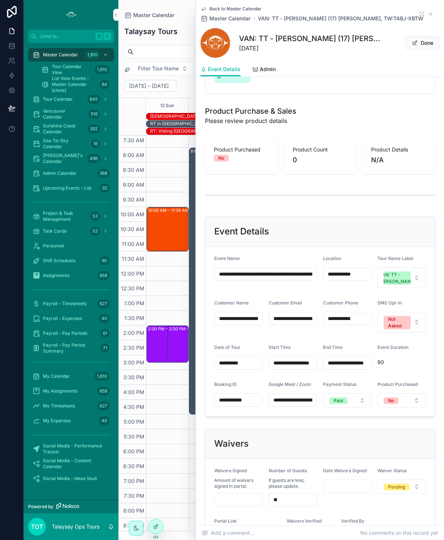
click at [342, 368] on input "**********" at bounding box center [348, 363] width 48 height 10
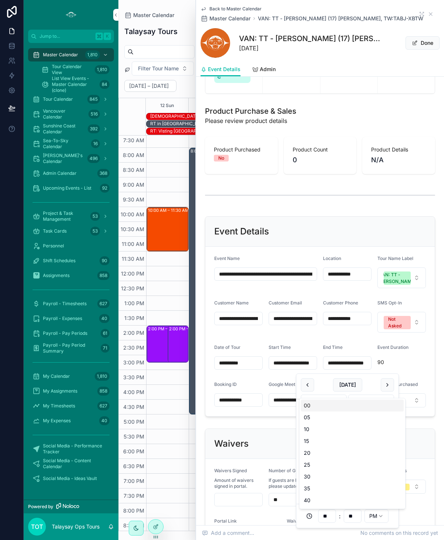
drag, startPoint x: 354, startPoint y: 515, endPoint x: 345, endPoint y: 516, distance: 8.9
click at [345, 516] on input "**" at bounding box center [352, 516] width 17 height 10
type input "**********"
type input "**"
click at [426, 455] on div "Waivers" at bounding box center [320, 444] width 230 height 30
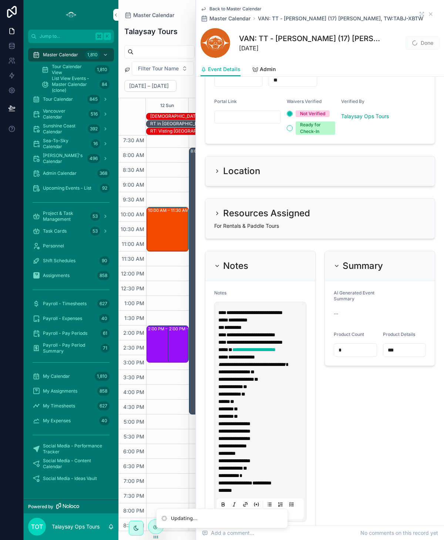
scroll to position [644, 0]
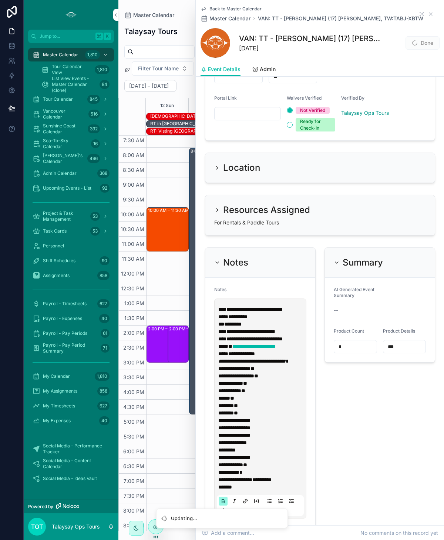
click at [218, 312] on strong "****" at bounding box center [222, 309] width 8 height 5
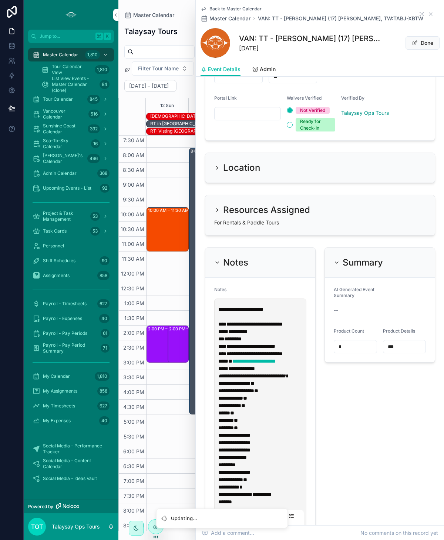
click at [219, 310] on span "**********" at bounding box center [240, 309] width 45 height 5
click at [303, 393] on p "**********" at bounding box center [261, 405] width 87 height 67
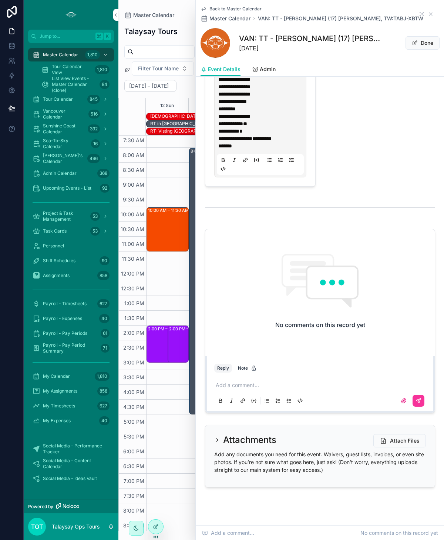
scroll to position [1012, 0]
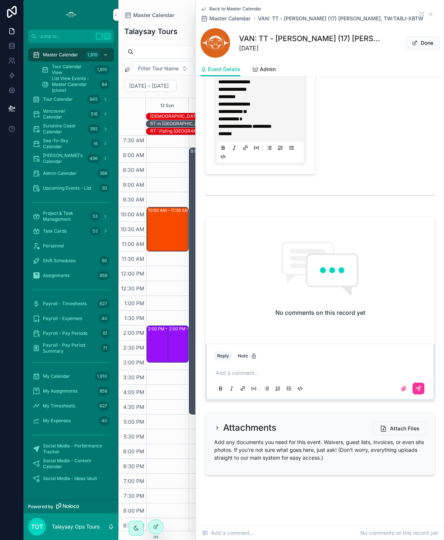
click at [231, 384] on div "Add a comment..." at bounding box center [320, 380] width 212 height 31
click at [233, 376] on p "scrollable content" at bounding box center [322, 372] width 212 height 7
click at [420, 391] on icon "scrollable content" at bounding box center [419, 388] width 6 height 6
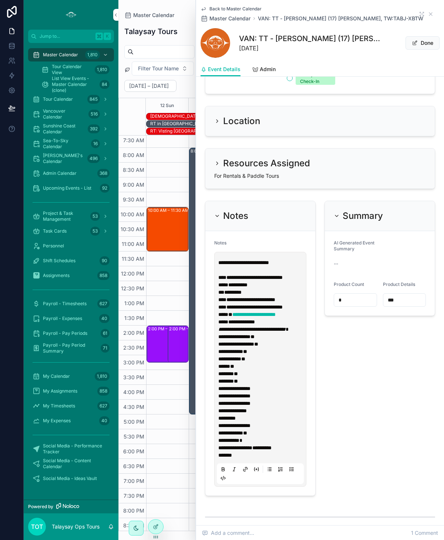
scroll to position [691, 0]
click at [242, 293] on span "*********" at bounding box center [232, 291] width 17 height 5
click at [421, 45] on button "Done" at bounding box center [423, 42] width 34 height 13
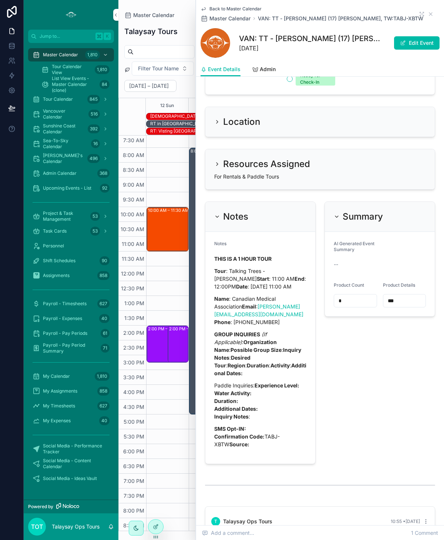
scroll to position [680, 0]
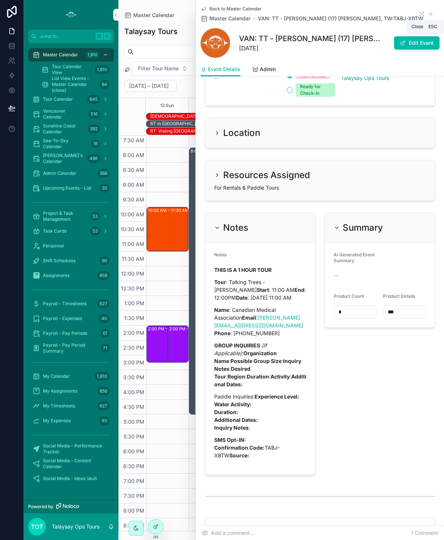
click at [430, 14] on icon "scrollable content" at bounding box center [430, 14] width 3 height 3
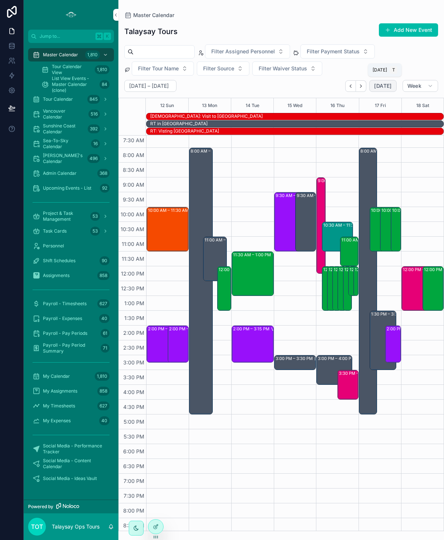
click at [388, 87] on span "[DATE]" at bounding box center [382, 86] width 17 height 7
